Goal: Information Seeking & Learning: Learn about a topic

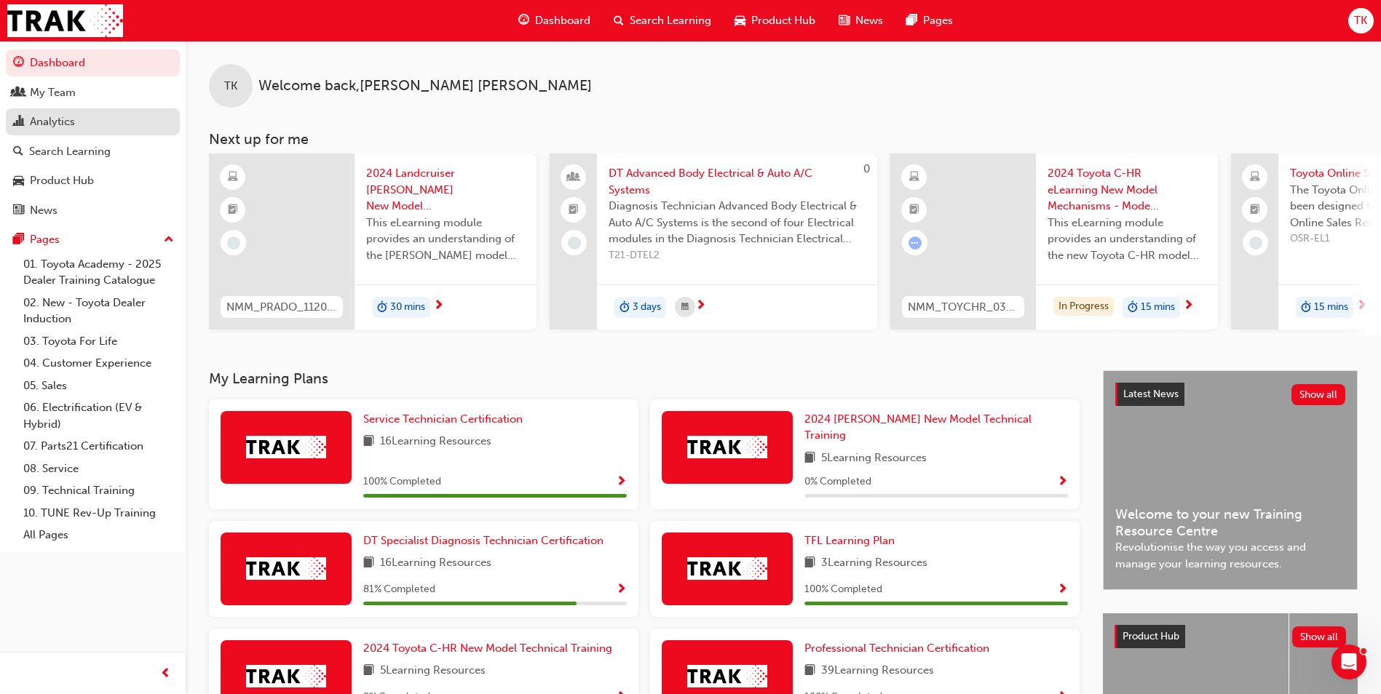
click at [65, 132] on link "Analytics" at bounding box center [93, 121] width 174 height 27
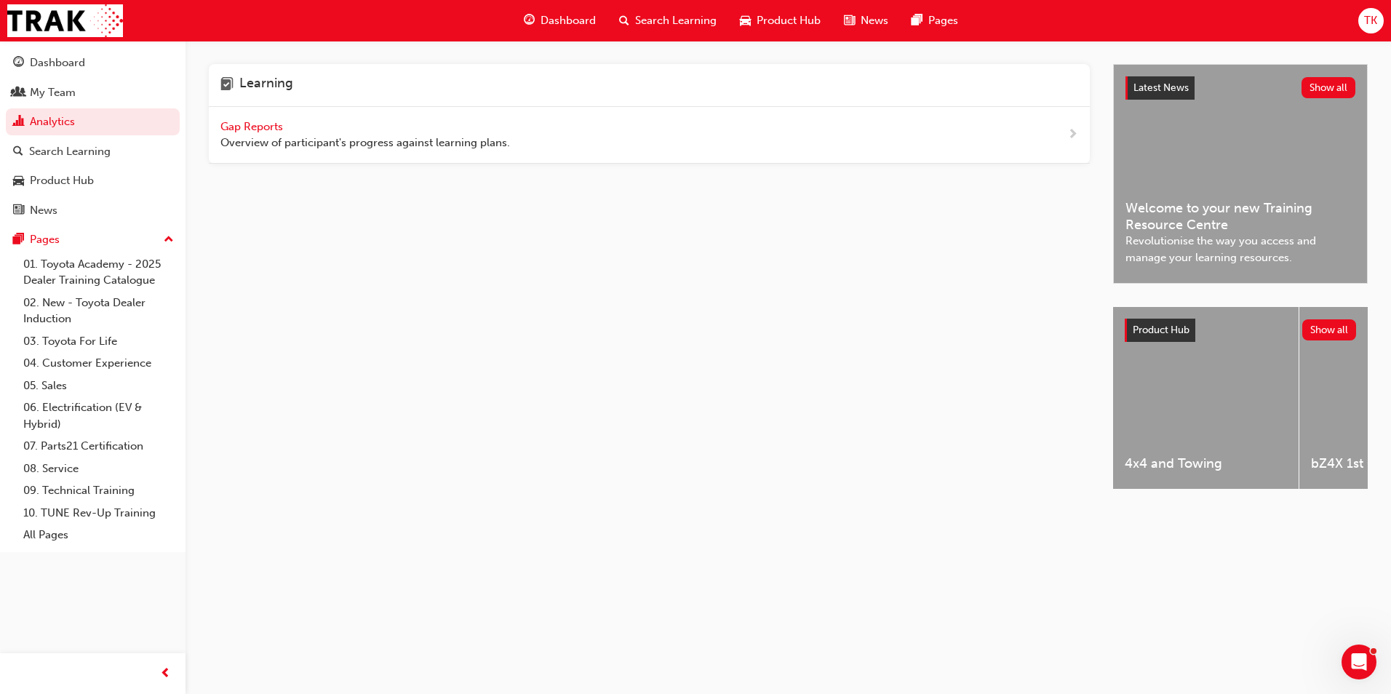
click at [237, 130] on span "Gap Reports" at bounding box center [253, 126] width 65 height 13
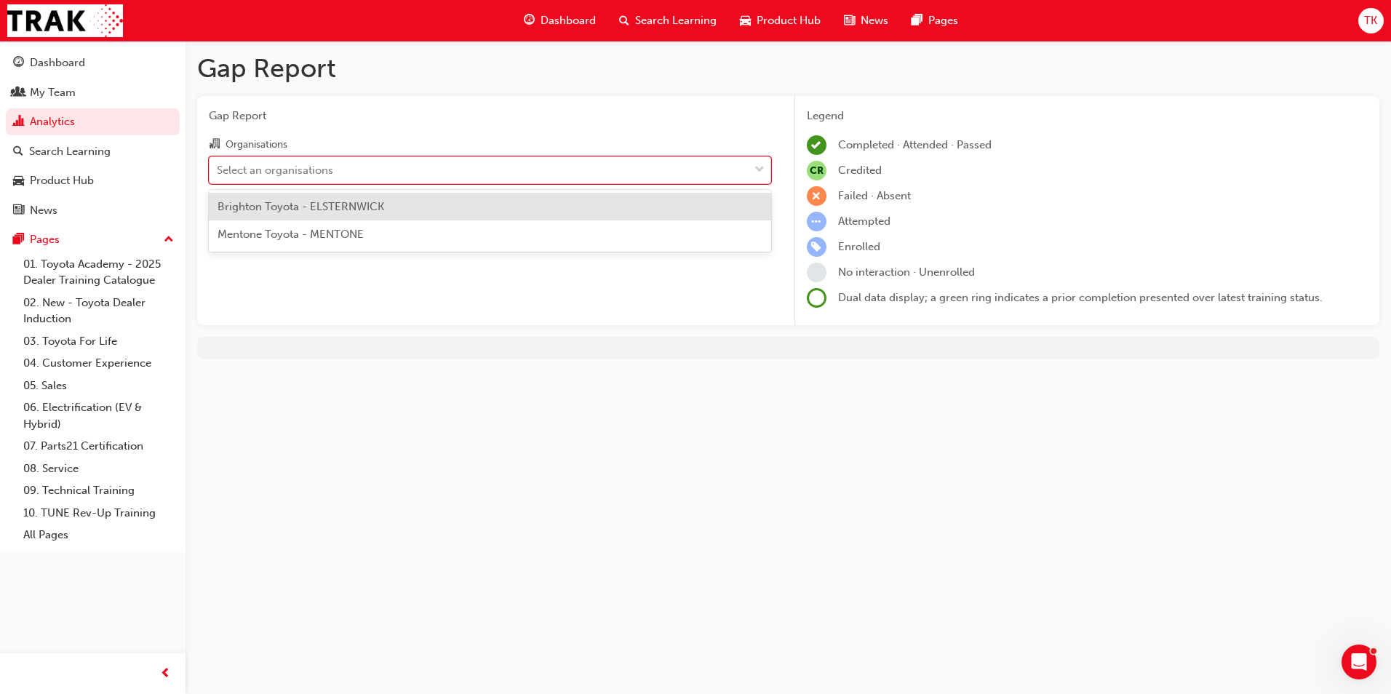
click at [300, 167] on div "Select an organisations" at bounding box center [275, 170] width 116 height 17
click at [218, 167] on input "Organisations option Brighton Toyota - ELSTERNWICK focused, 1 of 2. 2 results a…" at bounding box center [217, 169] width 1 height 12
click at [301, 210] on span "Brighton Toyota - ELSTERNWICK" at bounding box center [301, 206] width 167 height 13
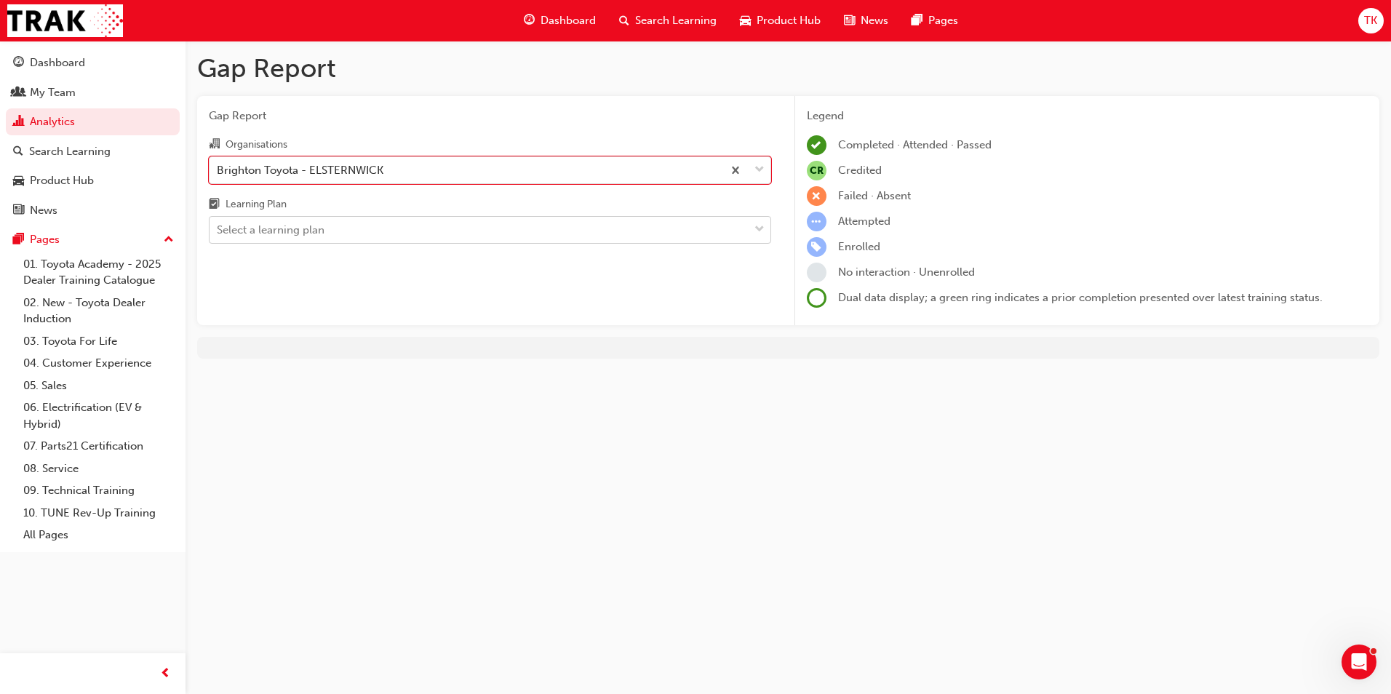
click at [297, 223] on div "Select a learning plan" at bounding box center [271, 230] width 108 height 17
click at [218, 223] on input "Learning Plan Select a learning plan" at bounding box center [217, 229] width 1 height 12
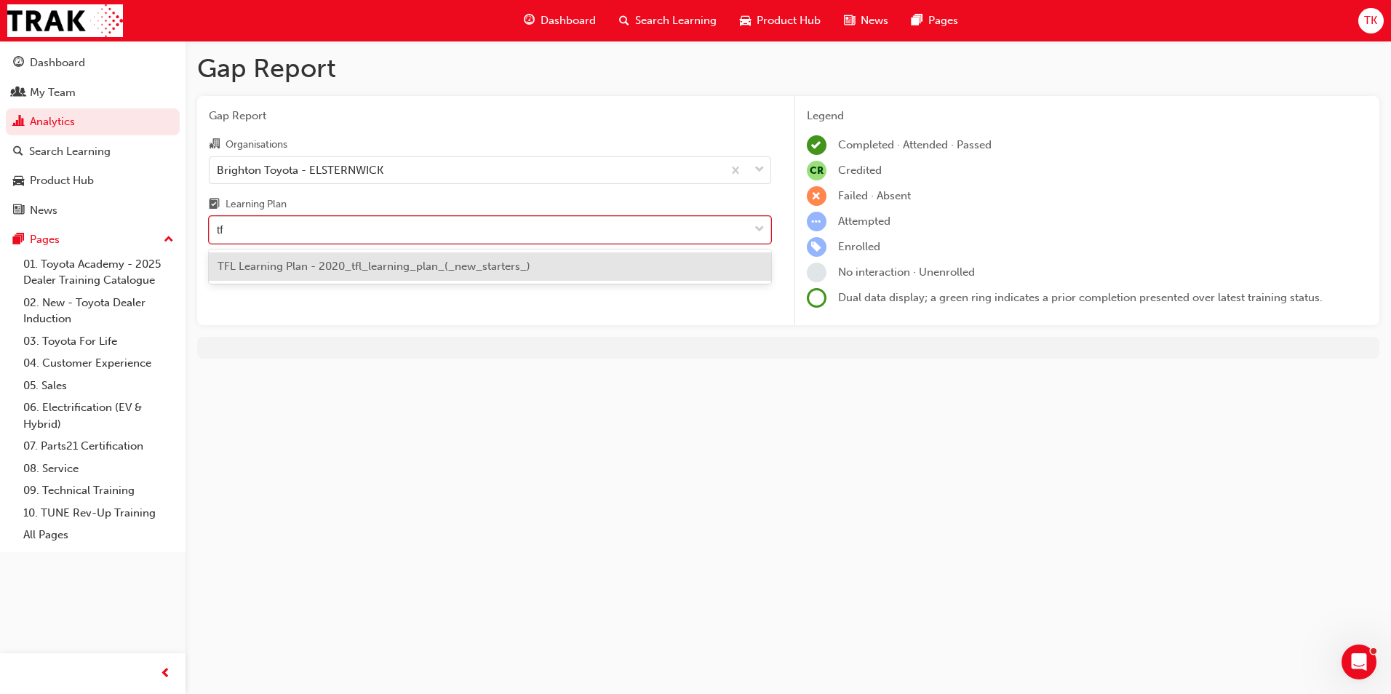
type input "tfl"
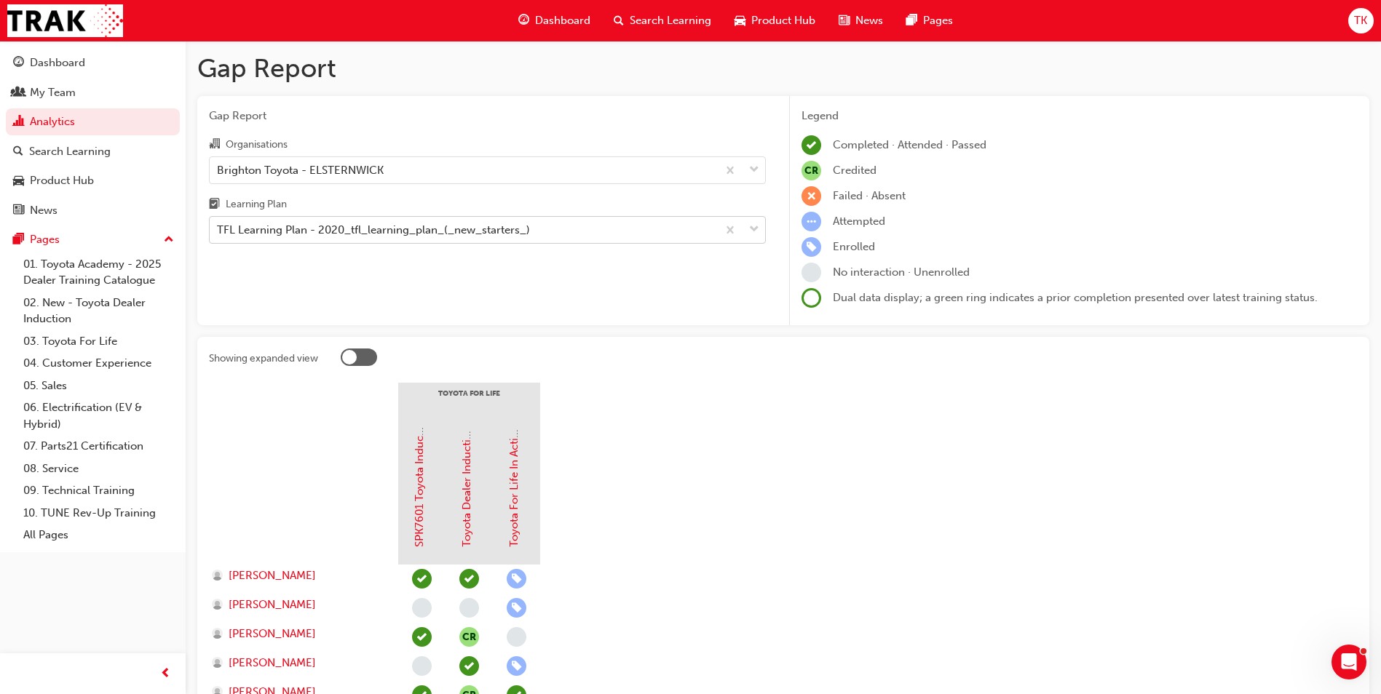
click at [352, 362] on div at bounding box center [349, 357] width 15 height 15
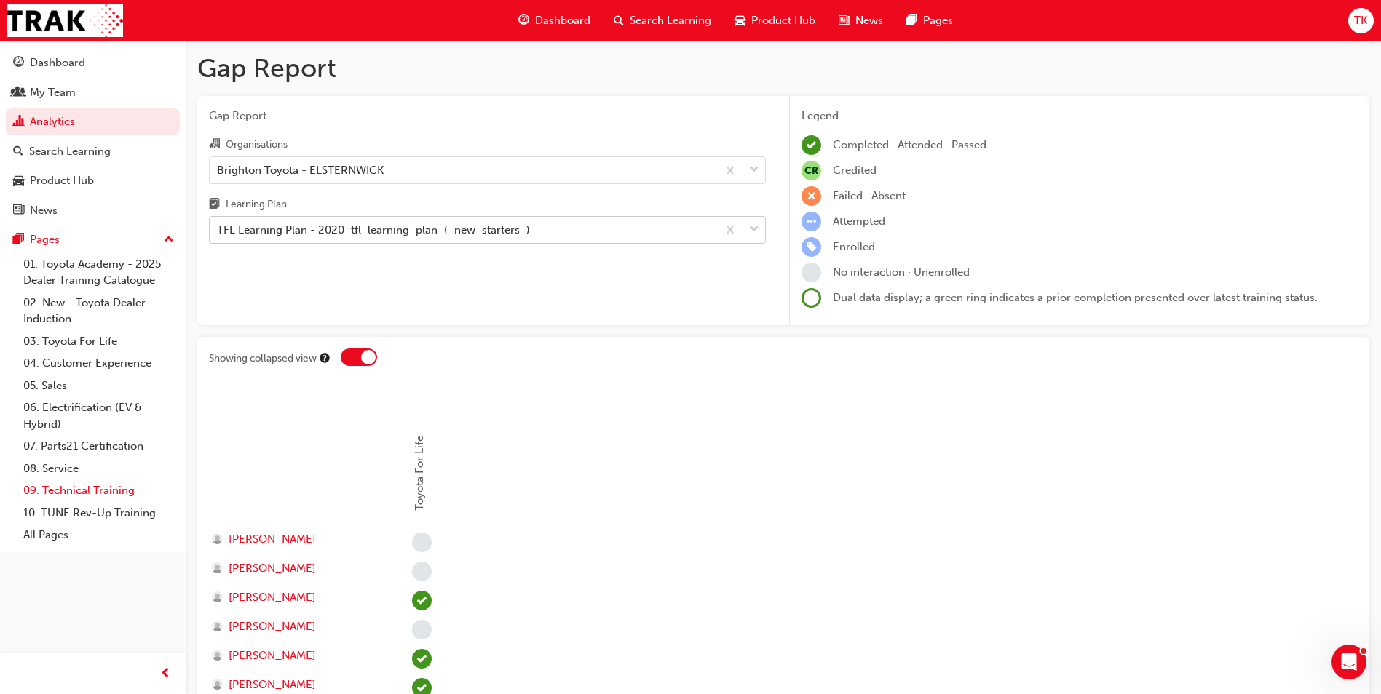
click at [84, 485] on link "09. Technical Training" at bounding box center [98, 491] width 162 height 23
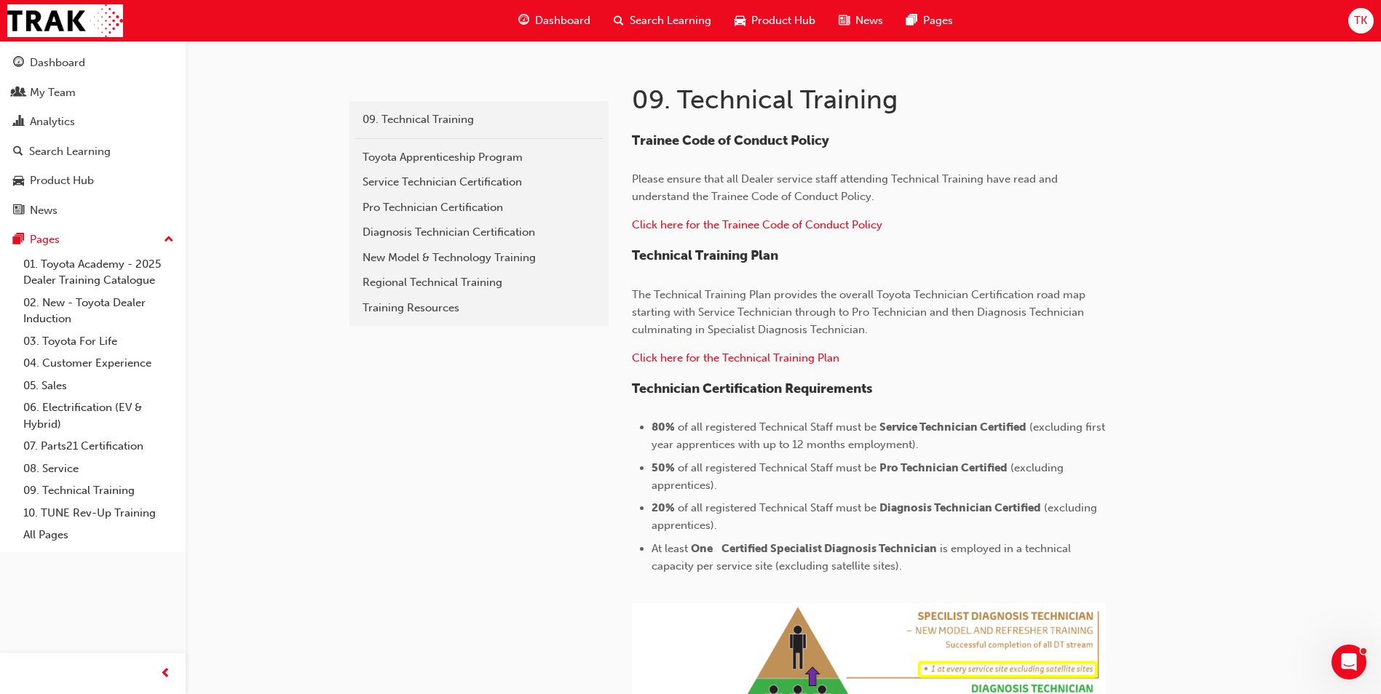
scroll to position [291, 0]
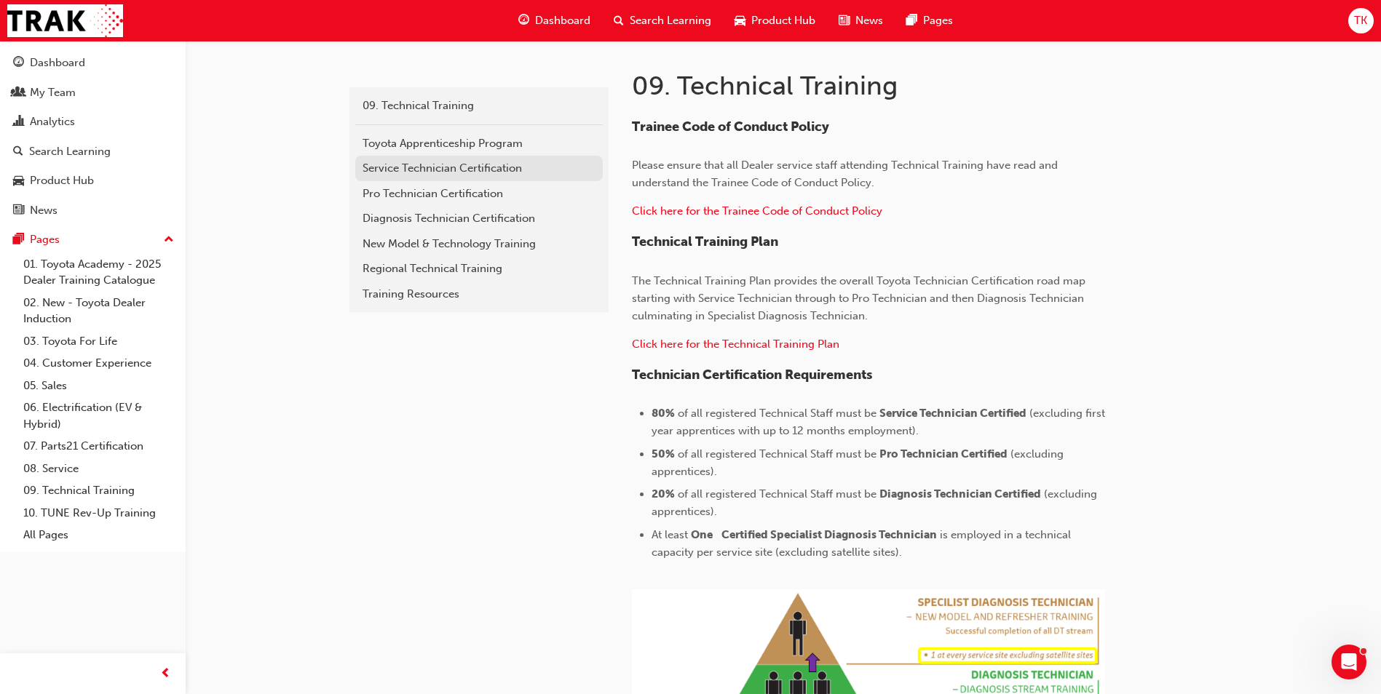
click at [460, 167] on div "Service Technician Certification" at bounding box center [478, 168] width 233 height 17
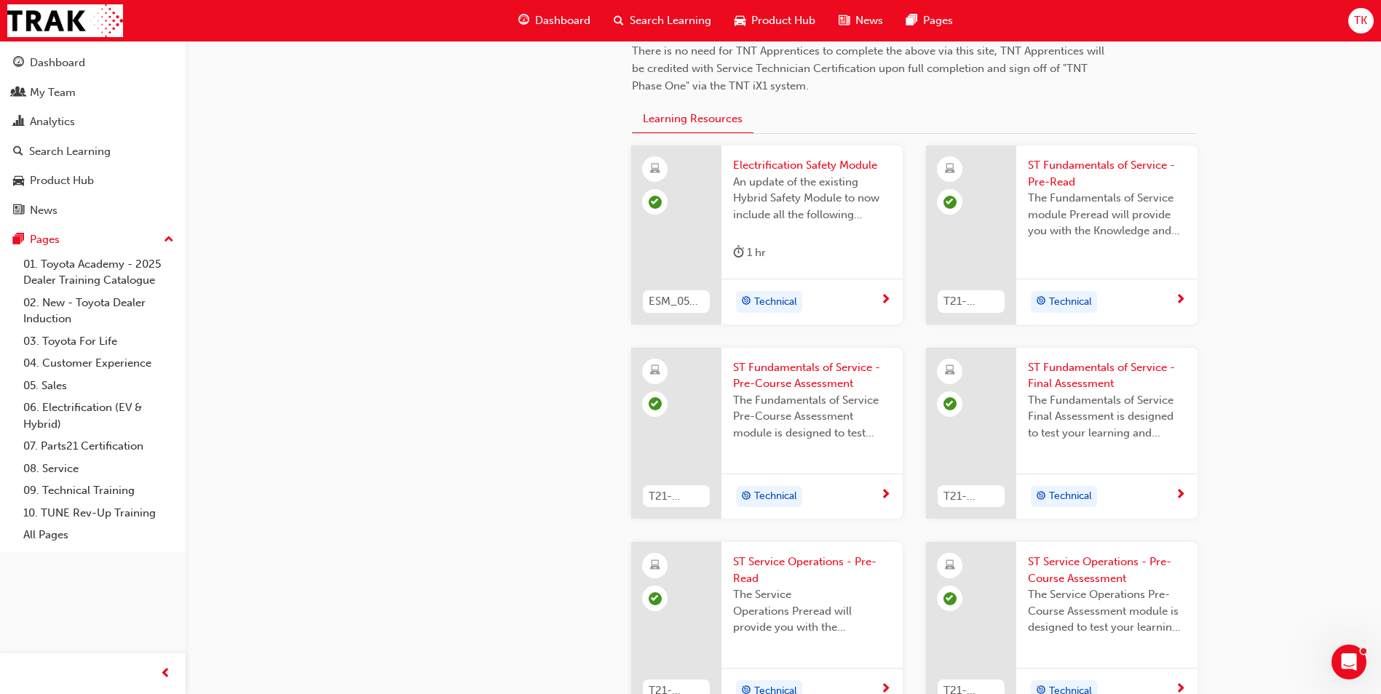
scroll to position [437, 0]
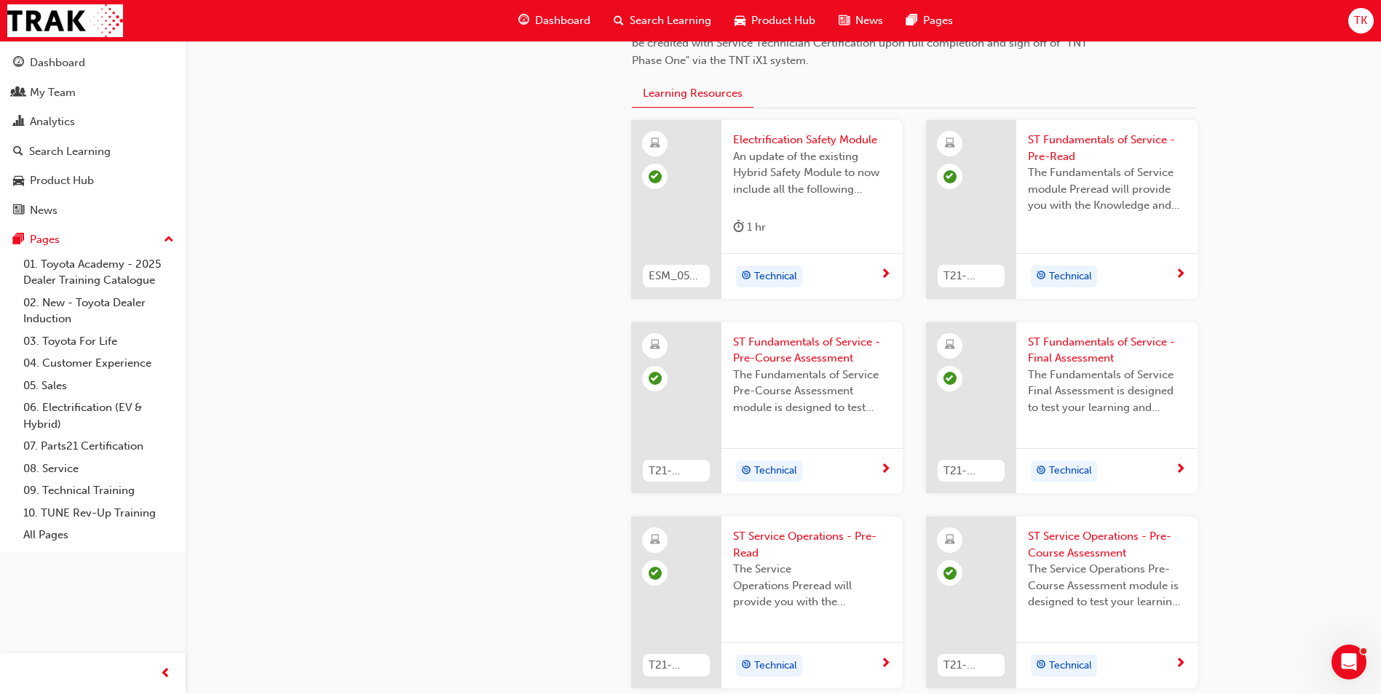
click at [889, 274] on span "next-icon" at bounding box center [885, 275] width 11 height 13
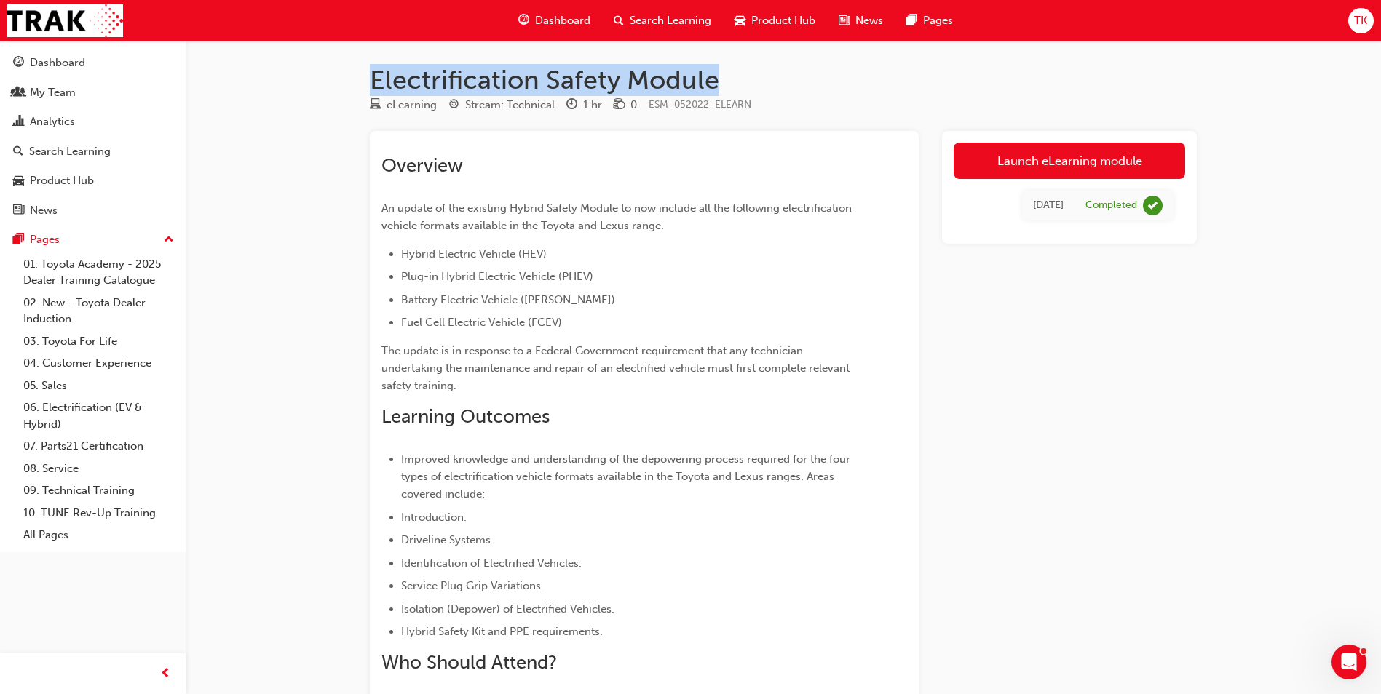
drag, startPoint x: 375, startPoint y: 82, endPoint x: 757, endPoint y: 87, distance: 382.1
click at [757, 87] on h1 "Electrification Safety Module" at bounding box center [783, 80] width 827 height 32
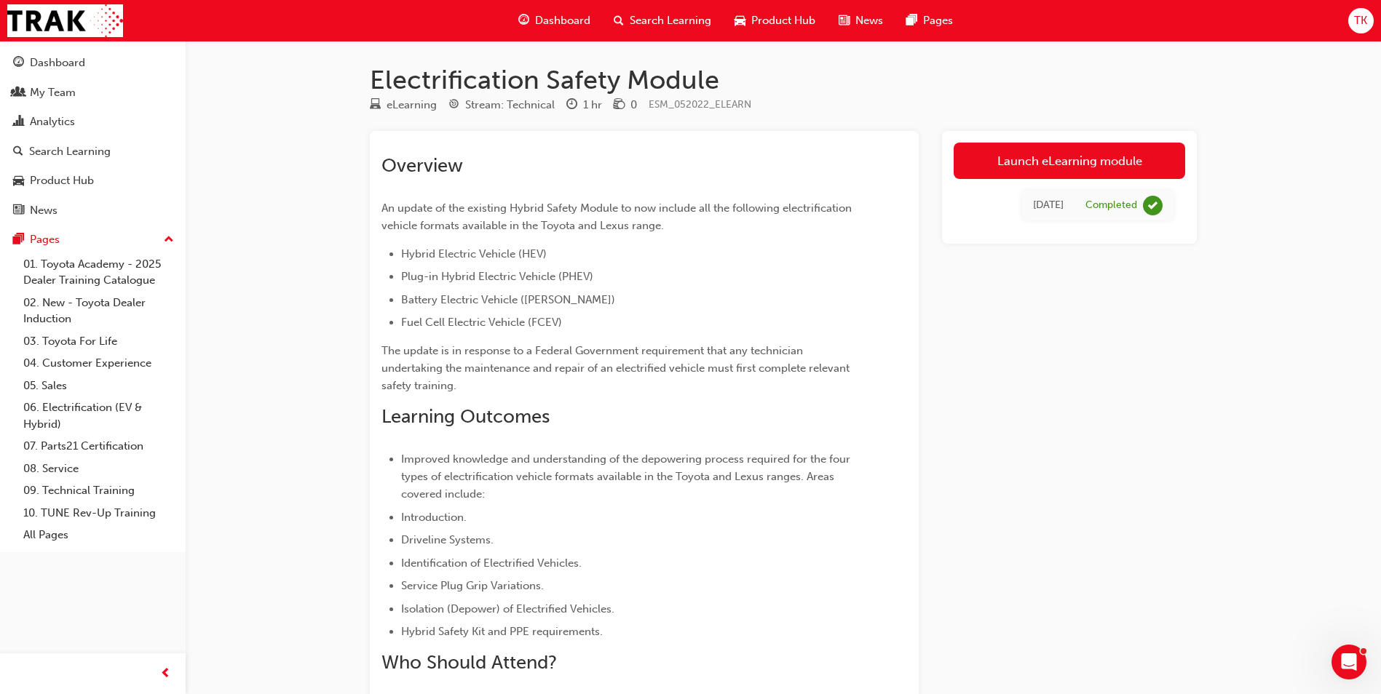
drag, startPoint x: 757, startPoint y: 87, endPoint x: 743, endPoint y: 250, distance: 163.6
click at [743, 250] on li "Hybrid Electric Vehicle (HEV)" at bounding box center [627, 253] width 453 height 17
click at [65, 124] on div "Analytics" at bounding box center [52, 122] width 45 height 17
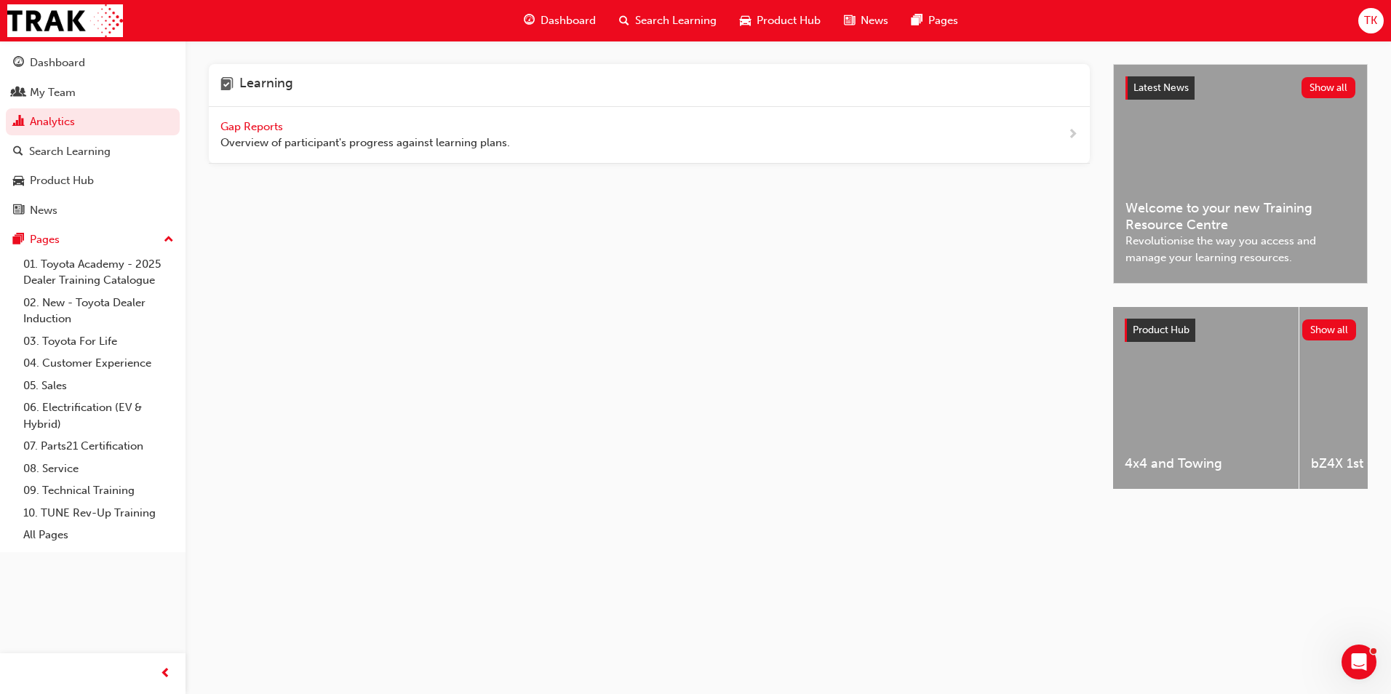
click at [224, 130] on span "Gap Reports" at bounding box center [253, 126] width 65 height 13
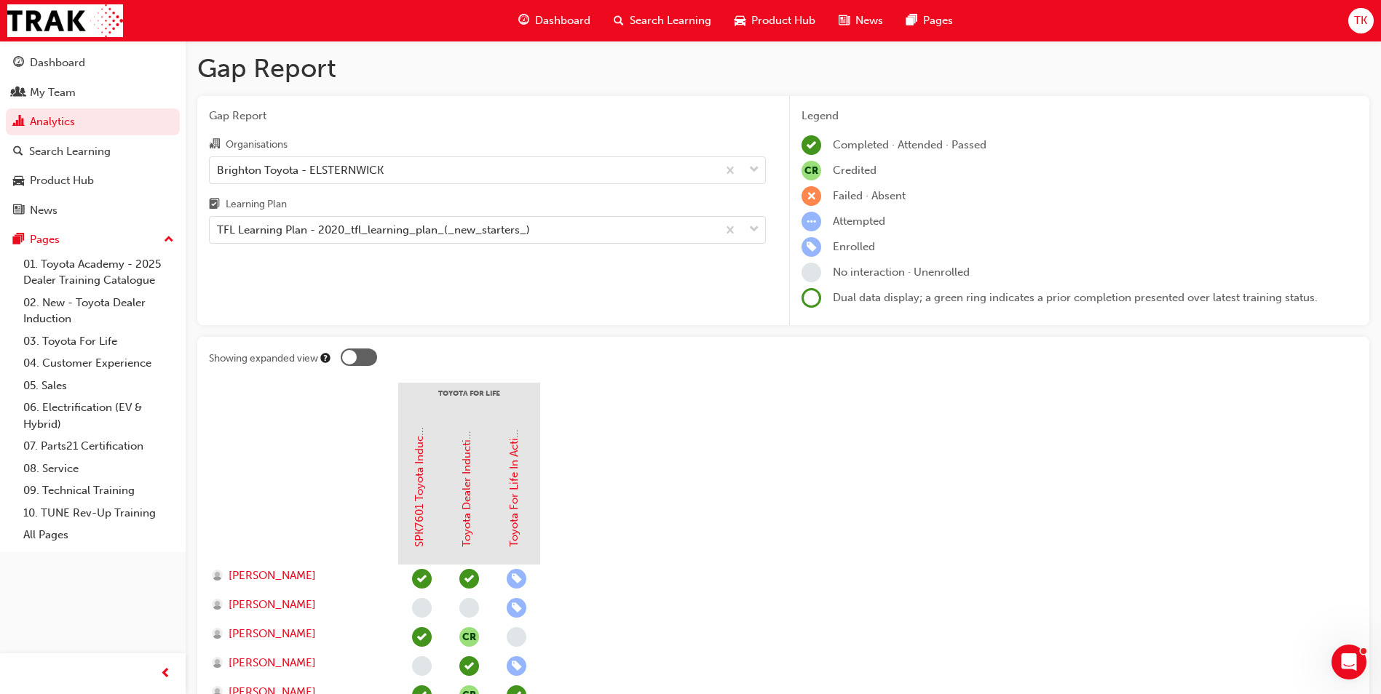
click at [358, 363] on div at bounding box center [359, 357] width 36 height 17
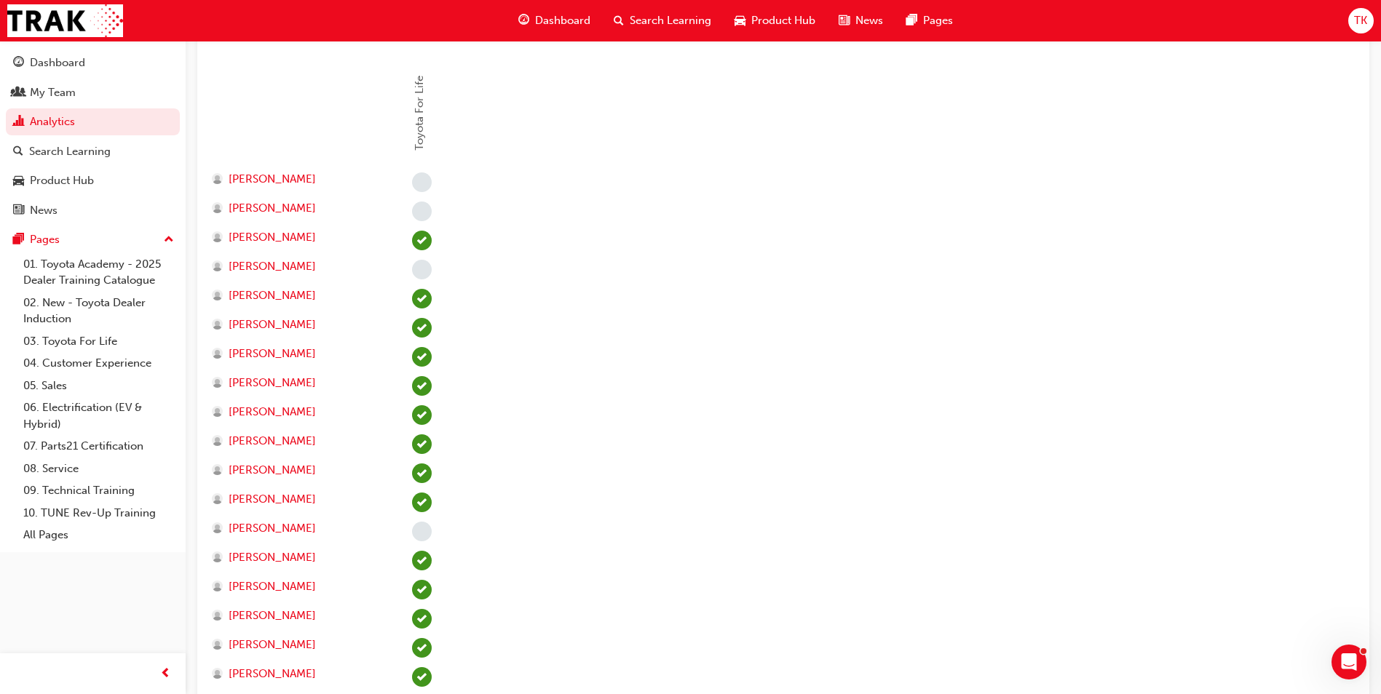
scroll to position [146, 0]
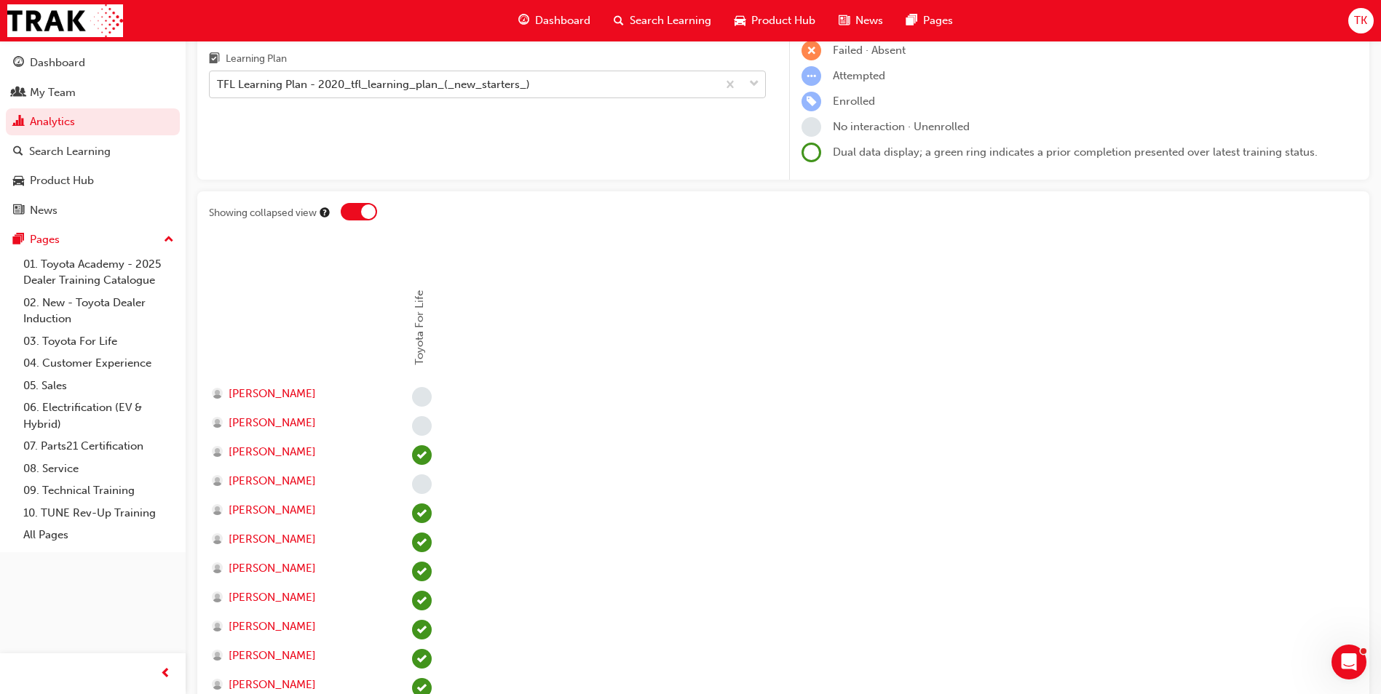
click at [417, 73] on div "TFL Learning Plan - 2020_tfl_learning_plan_(_new_starters_)" at bounding box center [463, 84] width 507 height 25
click at [218, 78] on input "Learning Plan TFL Learning Plan - 2020_tfl_learning_plan_(_new_starters_)" at bounding box center [217, 84] width 1 height 12
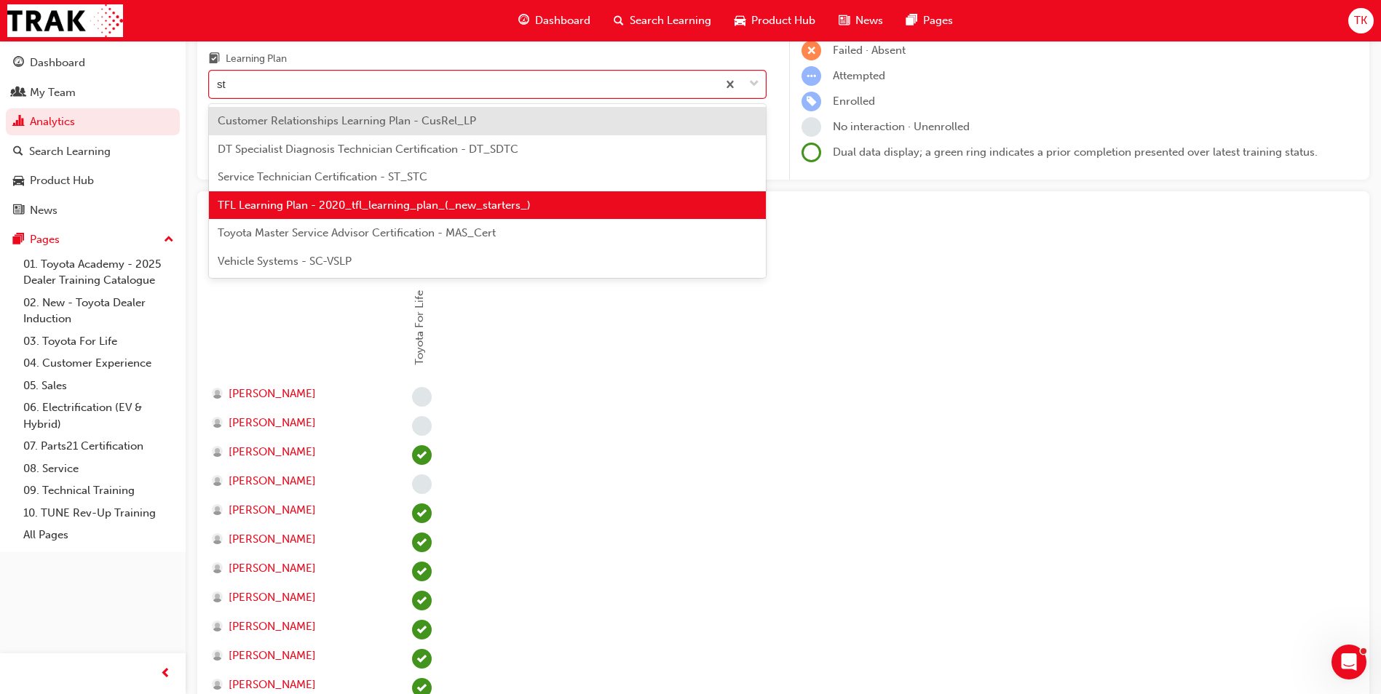
scroll to position [0, 0]
type input "stc"
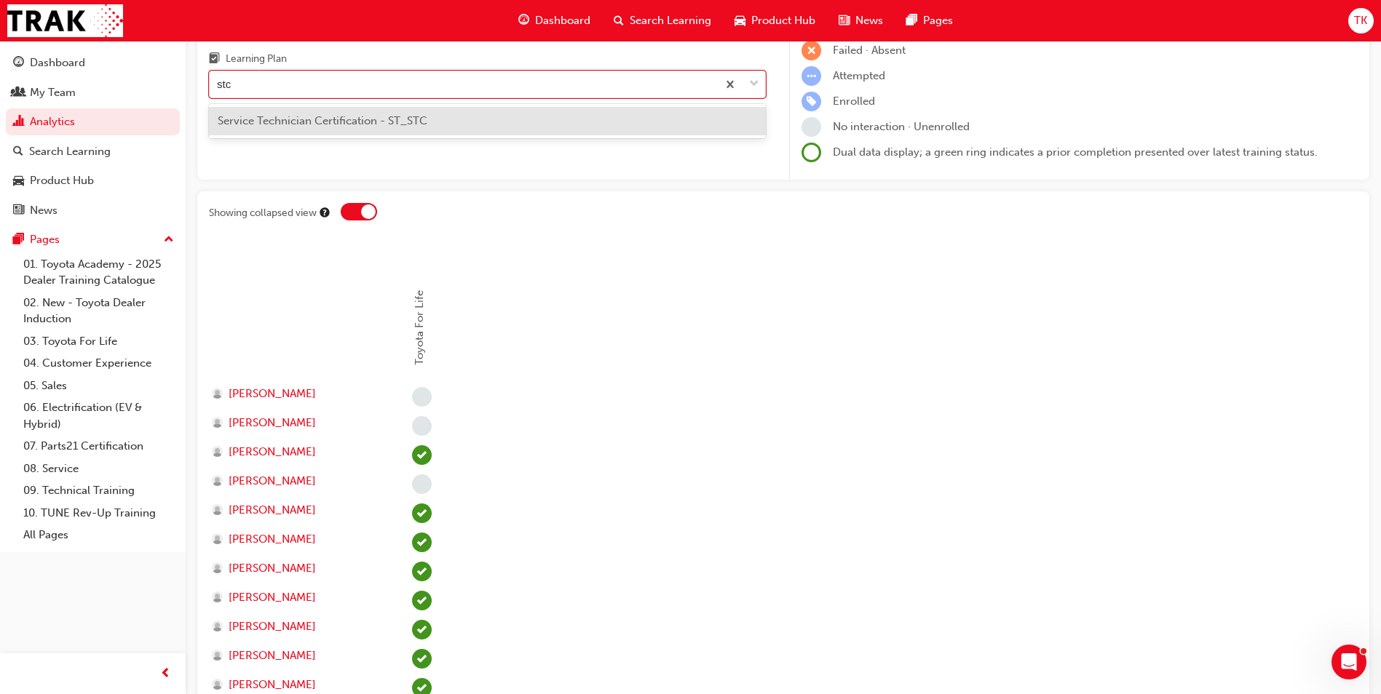
click at [416, 124] on span "Service Technician Certification - ST_STC" at bounding box center [323, 120] width 210 height 13
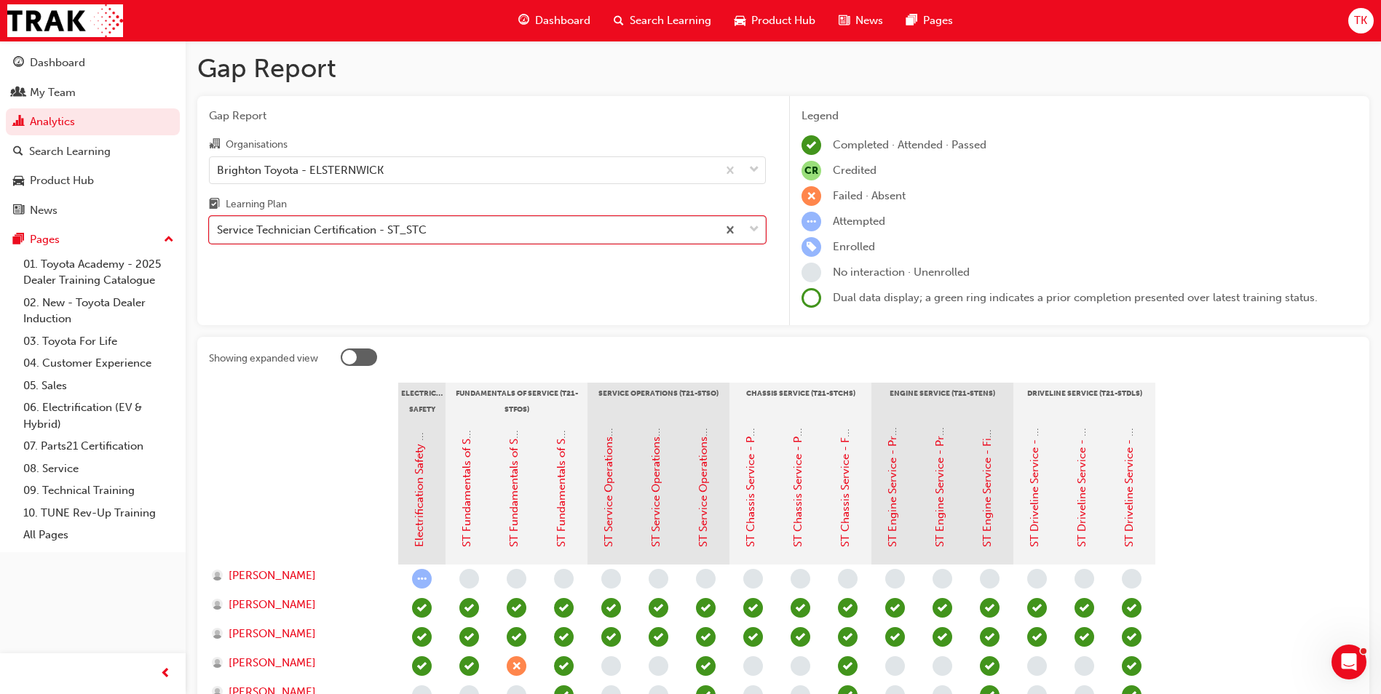
click at [347, 362] on div at bounding box center [349, 357] width 15 height 15
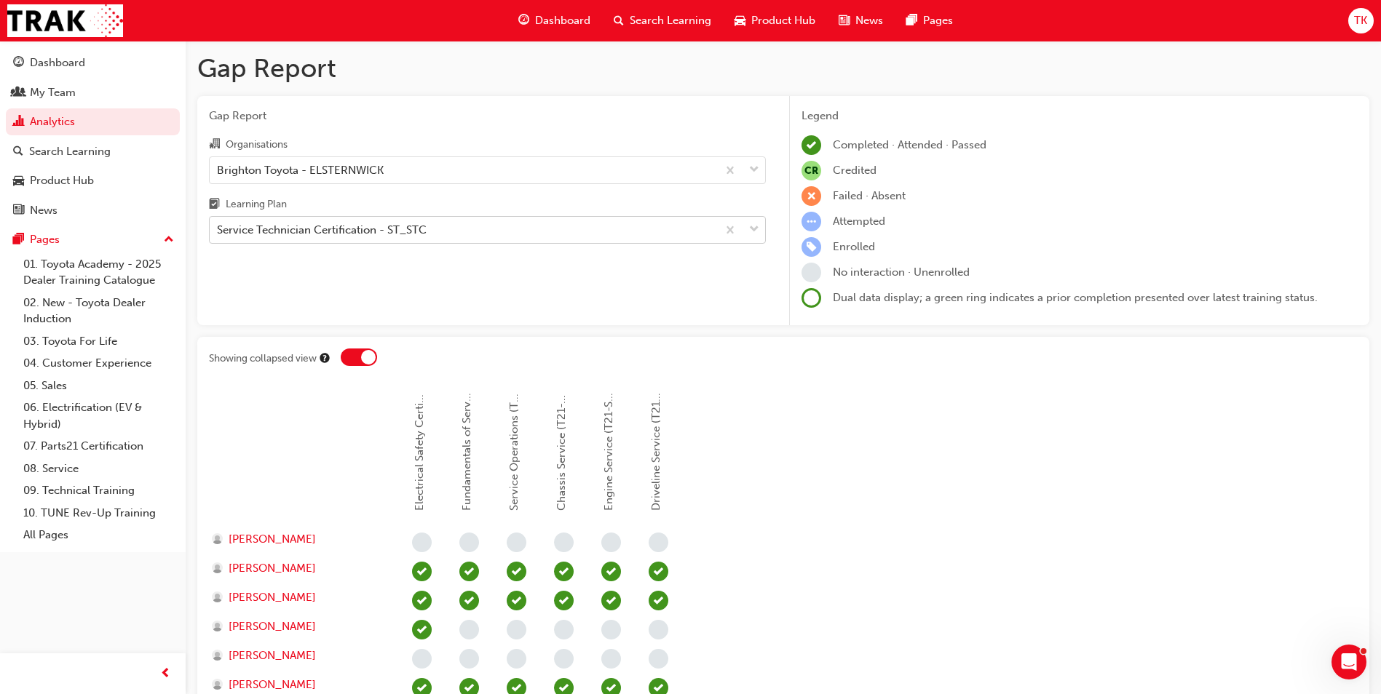
click at [421, 227] on div "Service Technician Certification - ST_STC" at bounding box center [322, 230] width 210 height 17
click at [218, 227] on input "Learning Plan Service Technician Certification - ST_STC" at bounding box center [217, 229] width 1 height 12
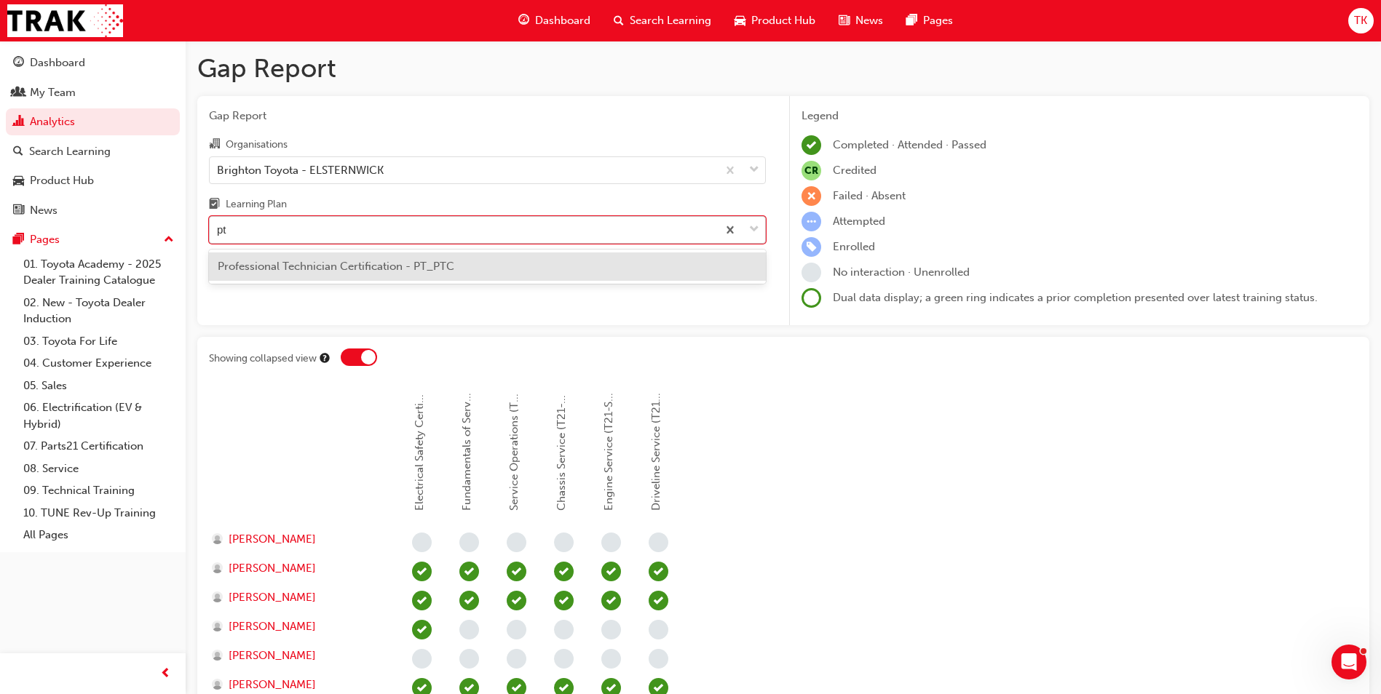
type input "ptc"
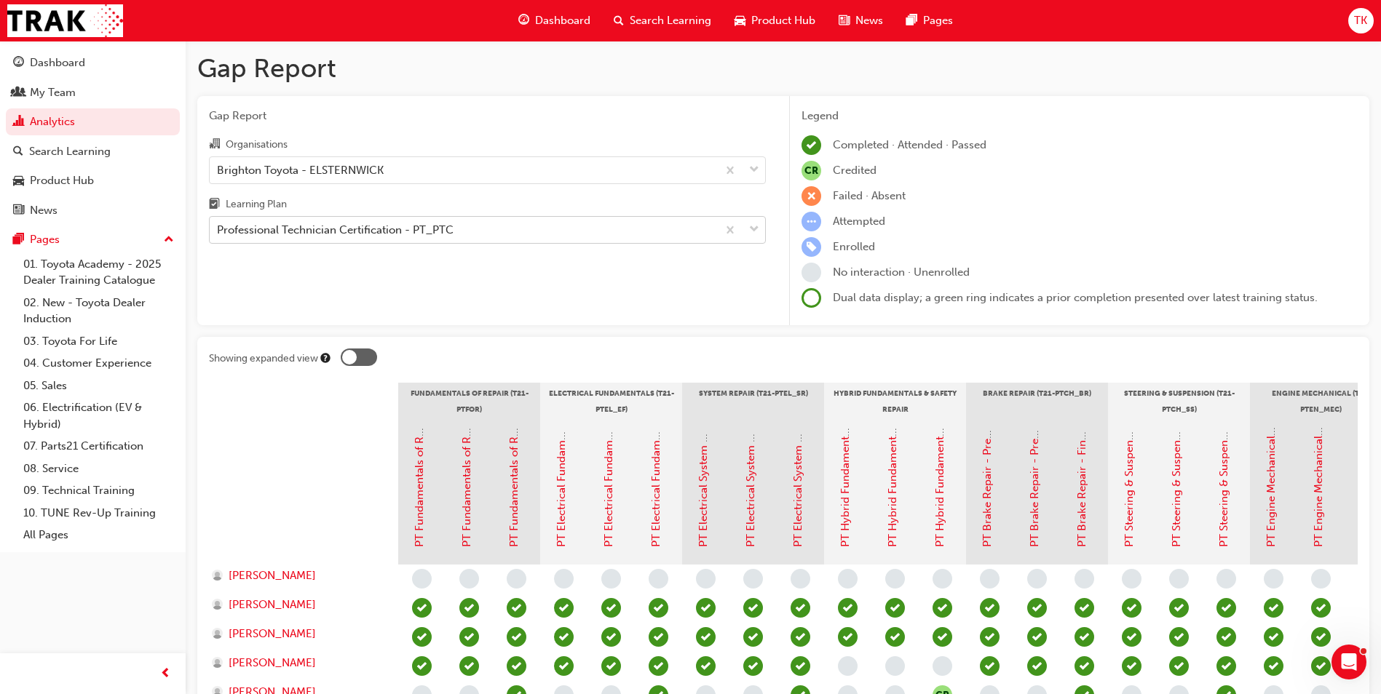
click at [402, 287] on div "Gap Report Organisations Brighton Toyota - ELSTERNWICK Learning Plan Profession…" at bounding box center [487, 211] width 580 height 230
